Goal: Transaction & Acquisition: Book appointment/travel/reservation

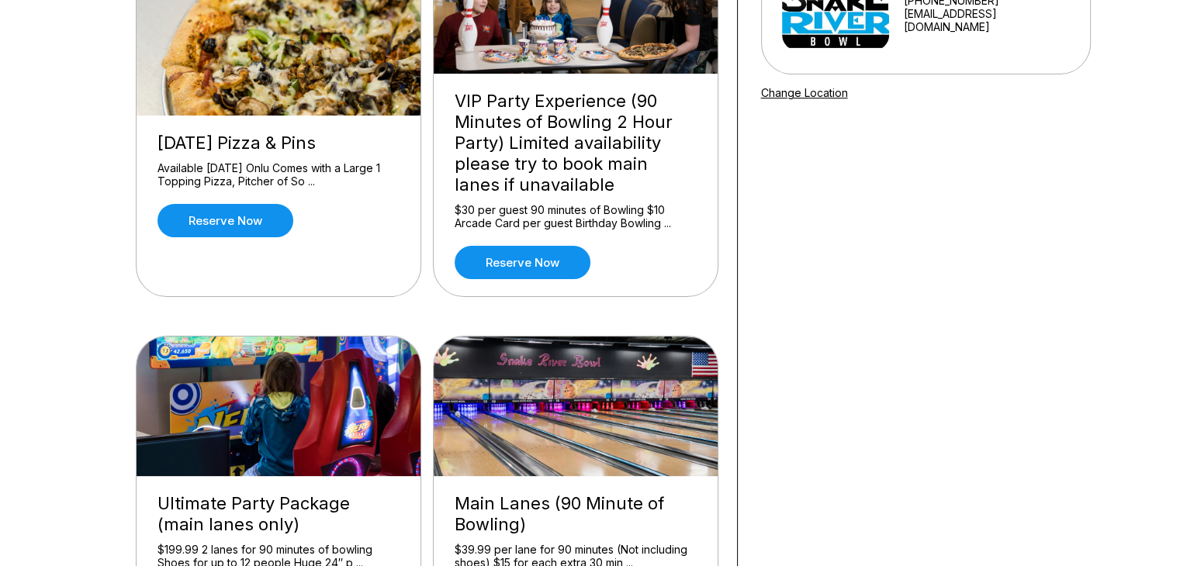
scroll to position [174, 0]
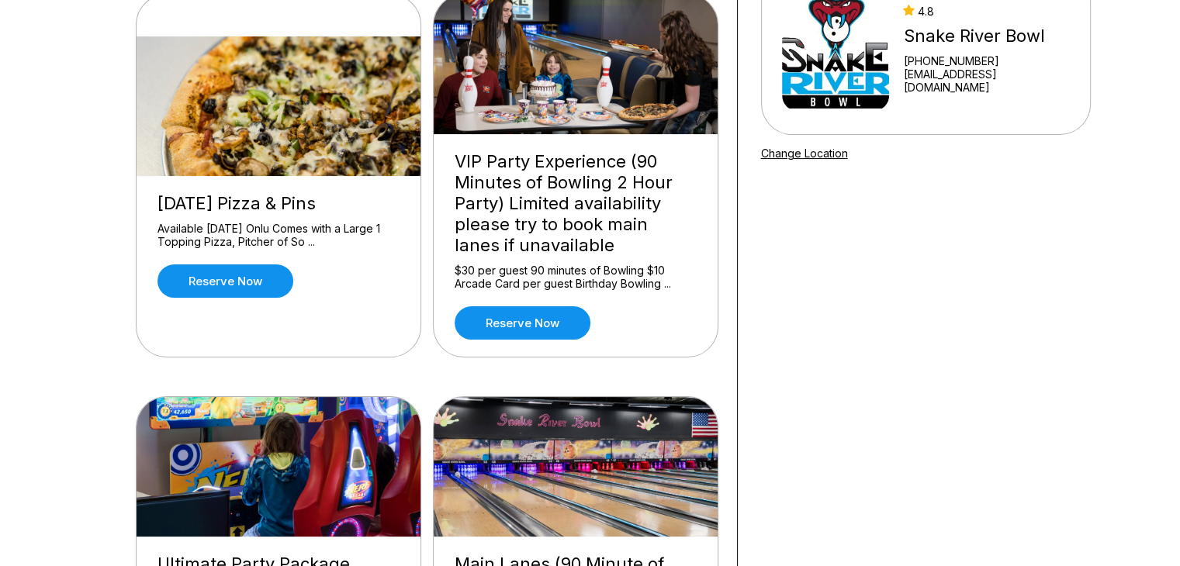
click at [530, 193] on div "VIP Party Experience (90 Minutes of Bowling 2 Hour Party) Limited availability …" at bounding box center [575, 203] width 242 height 105
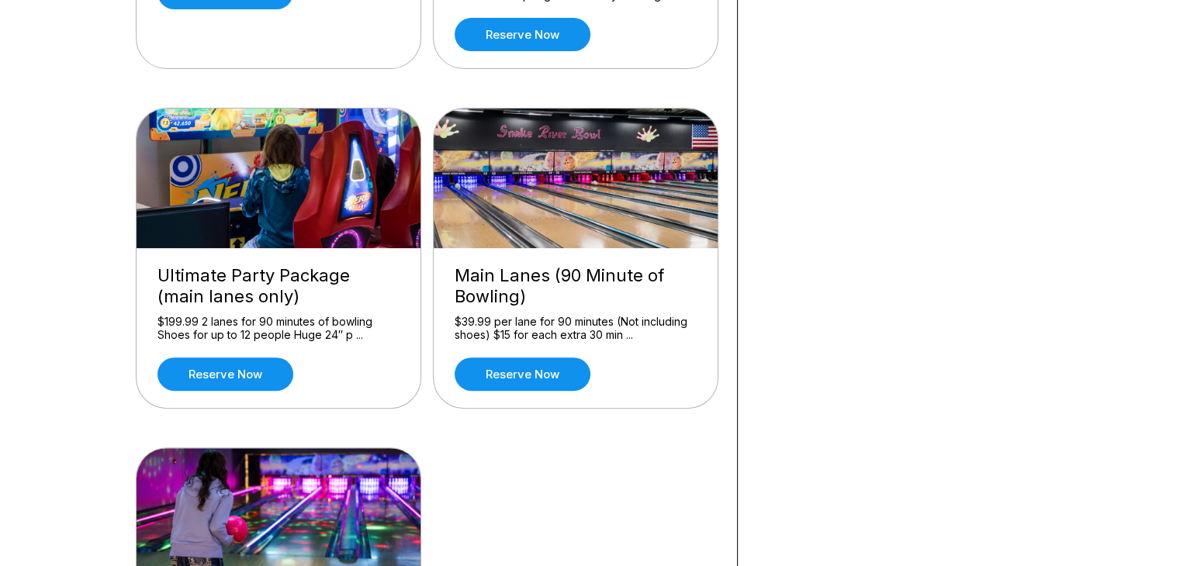
scroll to position [462, 0]
click at [530, 293] on div "Main Lanes (90 Minute of Bowling)" at bounding box center [575, 286] width 242 height 42
click at [549, 230] on img at bounding box center [576, 179] width 285 height 140
click at [524, 380] on link "Reserve now" at bounding box center [522, 374] width 136 height 33
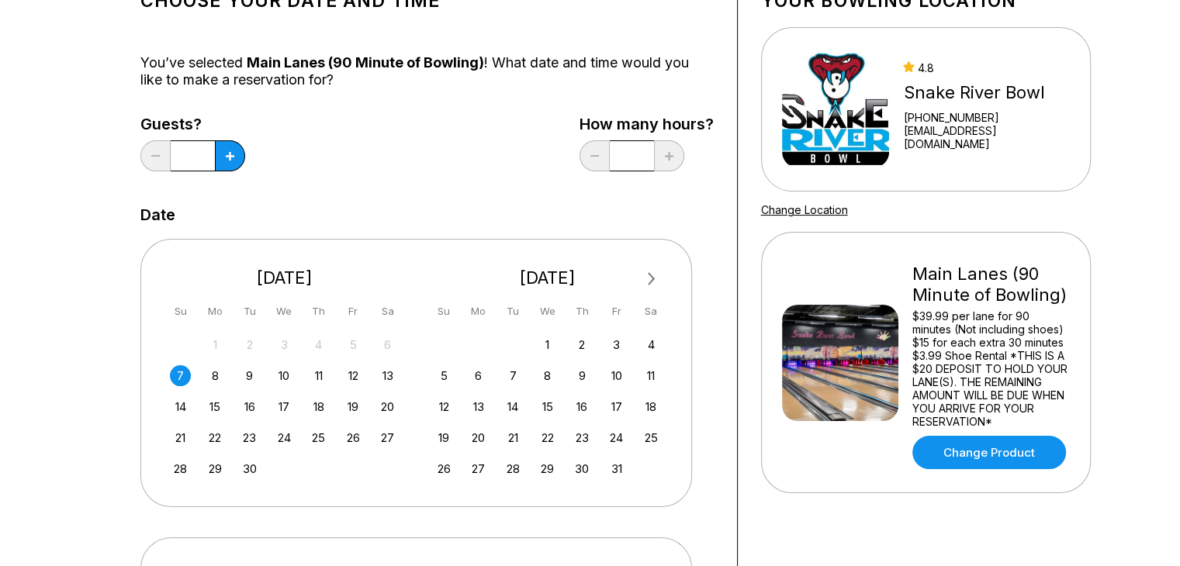
scroll to position [132, 0]
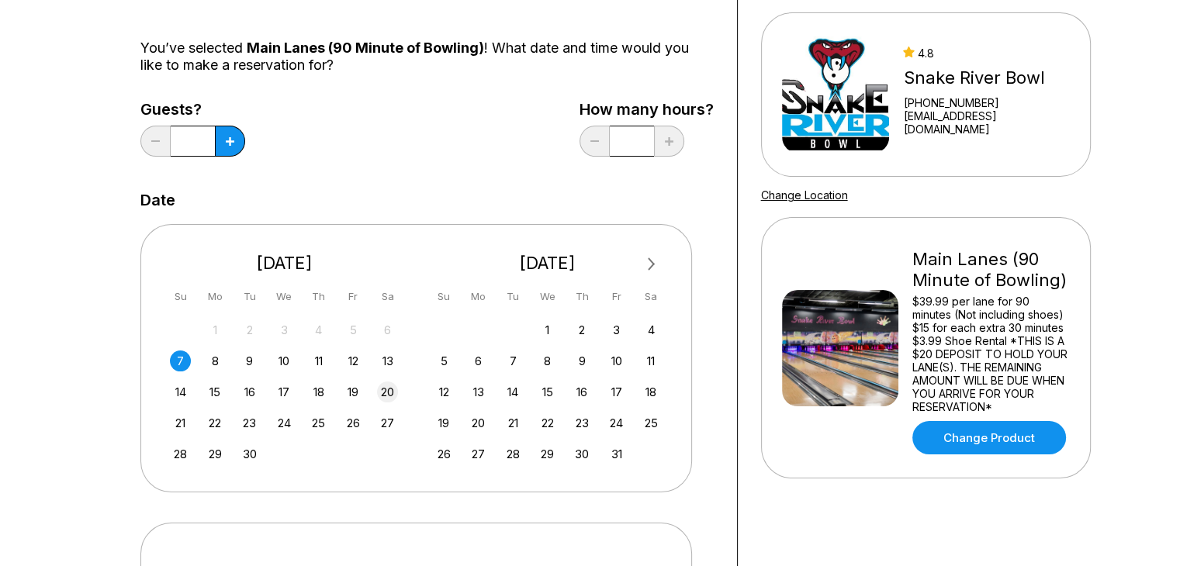
click at [388, 388] on div "20" at bounding box center [387, 392] width 21 height 21
click at [229, 143] on icon at bounding box center [230, 141] width 9 height 9
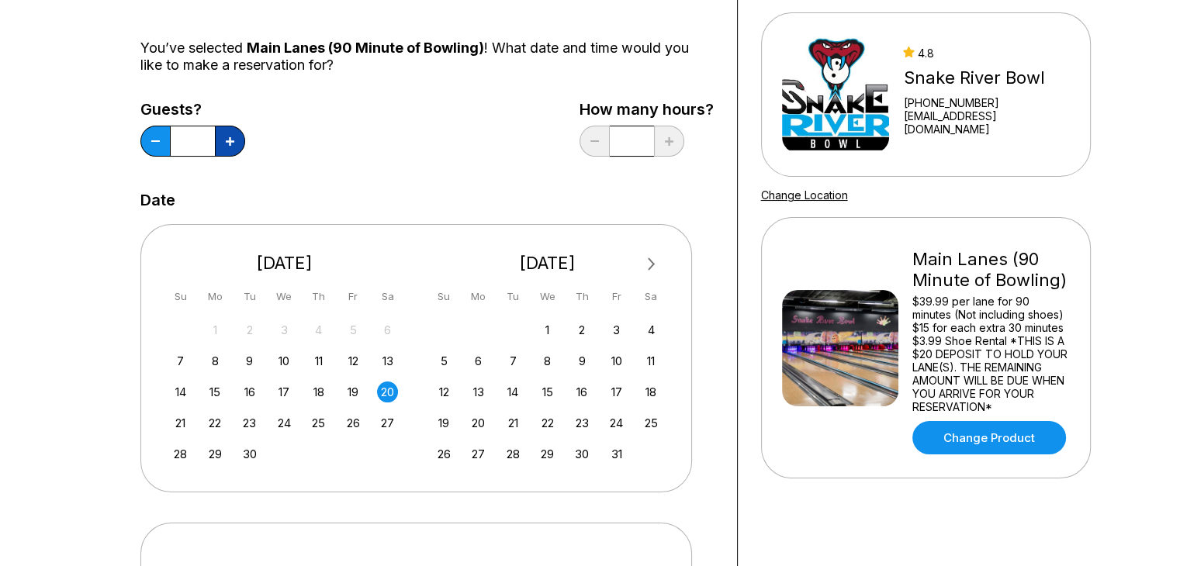
click at [229, 143] on icon at bounding box center [230, 141] width 9 height 9
type input "*"
